Goal: Navigation & Orientation: Find specific page/section

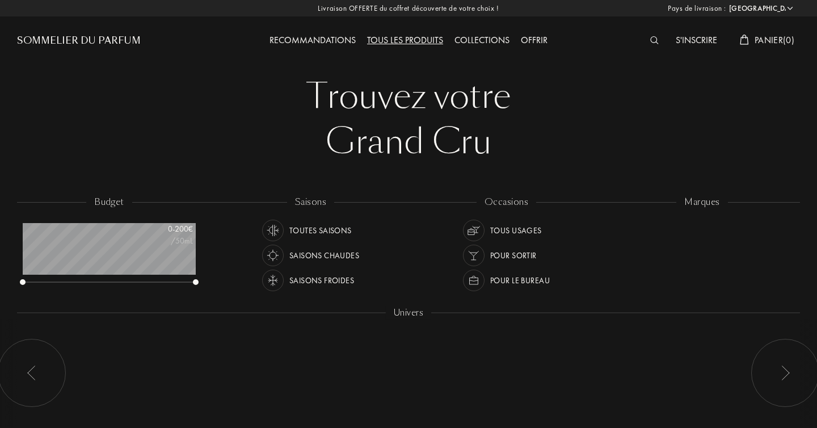
select select "FR"
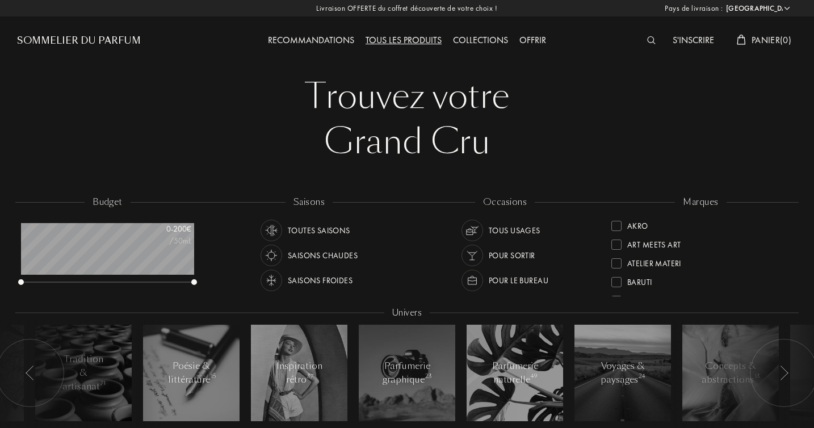
click at [448, 43] on div "Collections" at bounding box center [480, 40] width 66 height 15
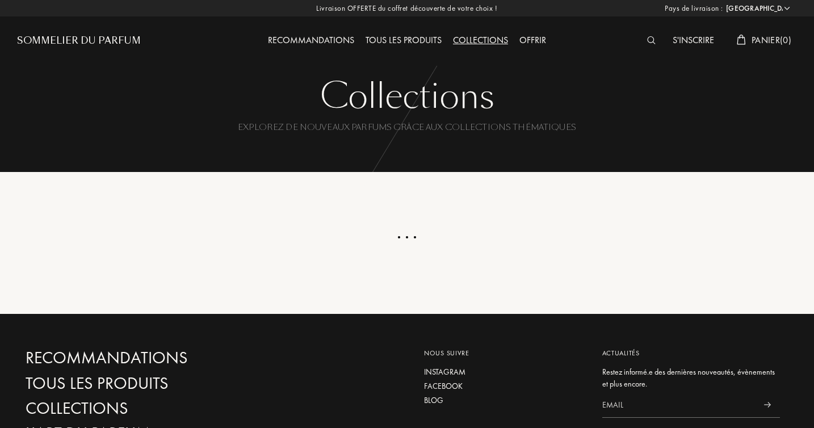
select select "FR"
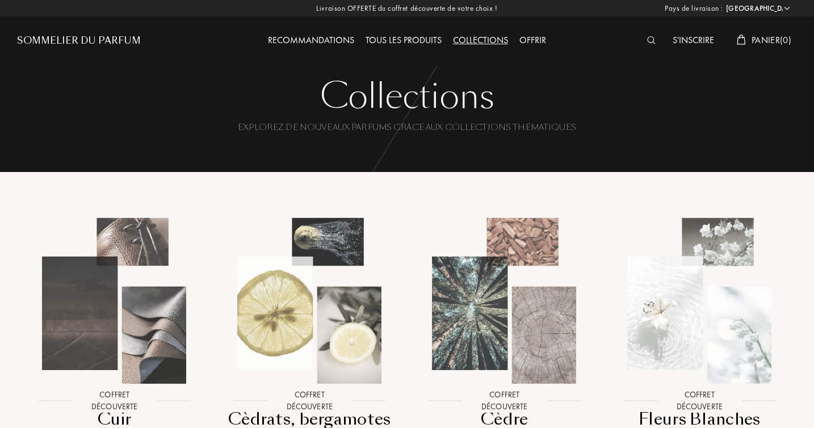
click at [396, 41] on div "Tous les produits" at bounding box center [403, 40] width 87 height 15
